Goal: Find specific page/section

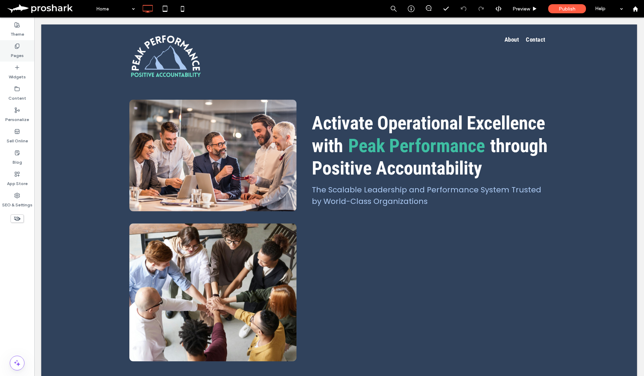
click at [17, 51] on label "Pages" at bounding box center [17, 54] width 13 height 10
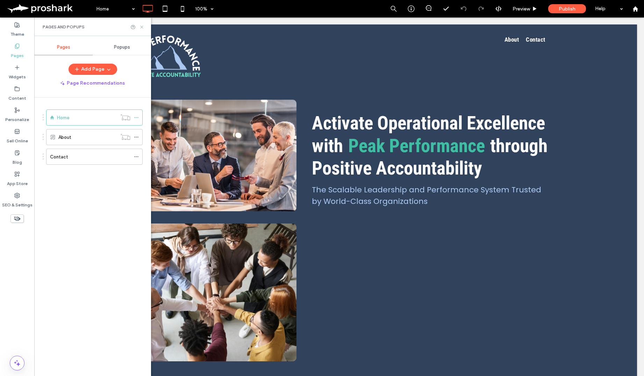
click at [142, 27] on use at bounding box center [141, 27] width 3 height 3
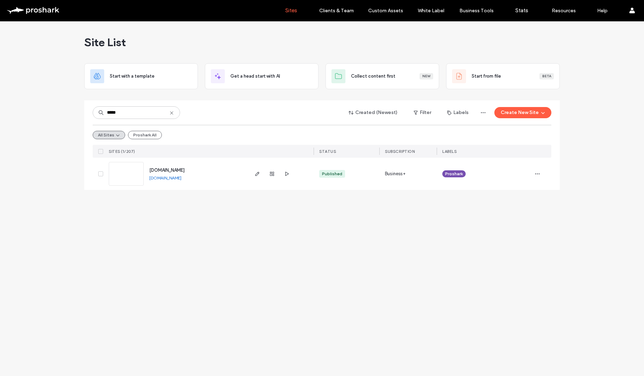
type input "*****"
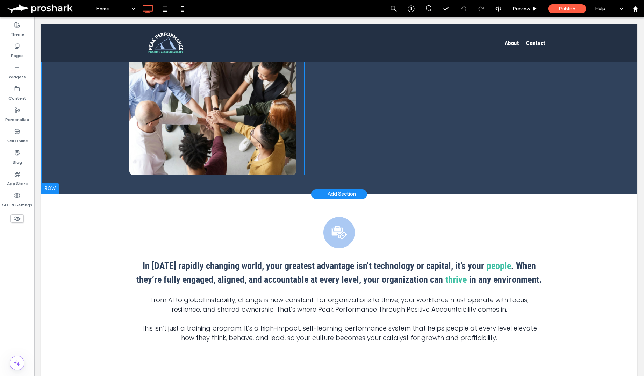
scroll to position [204, 0]
